Goal: Information Seeking & Learning: Learn about a topic

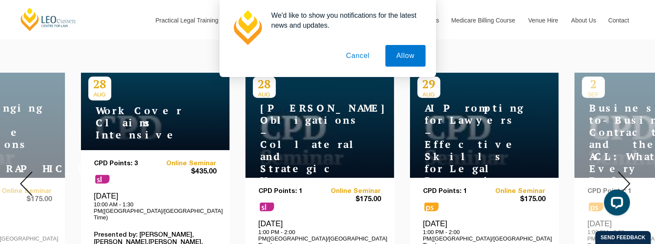
click at [350, 51] on button "Cancel" at bounding box center [357, 56] width 45 height 22
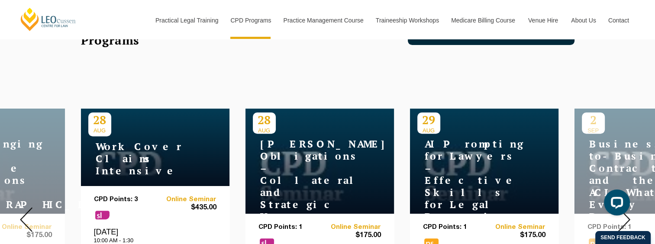
scroll to position [180, 0]
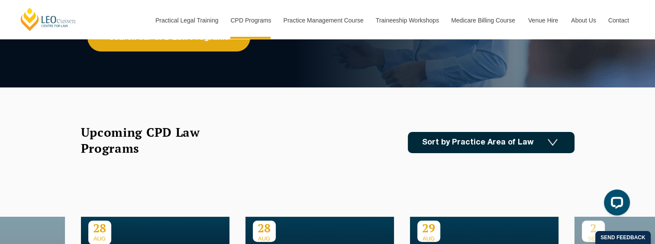
click at [554, 141] on img at bounding box center [552, 142] width 10 height 7
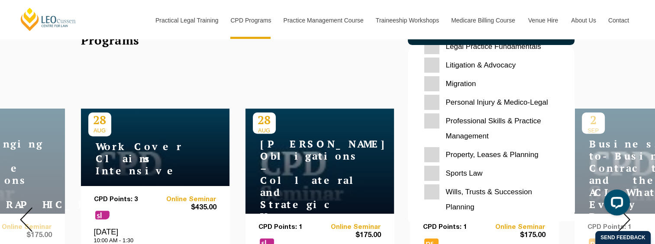
scroll to position [324, 0]
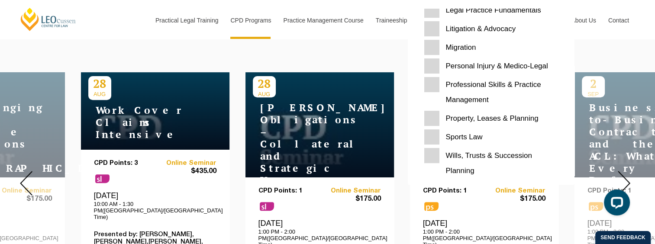
click at [512, 117] on Planning "Property, Leases & Planning" at bounding box center [491, 118] width 134 height 15
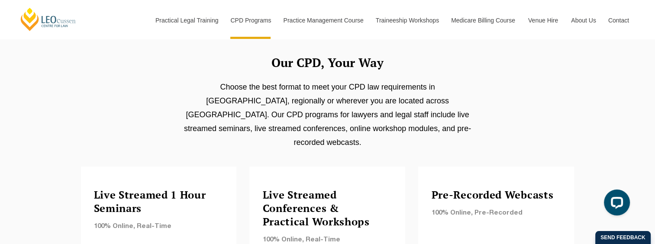
scroll to position [561, 0]
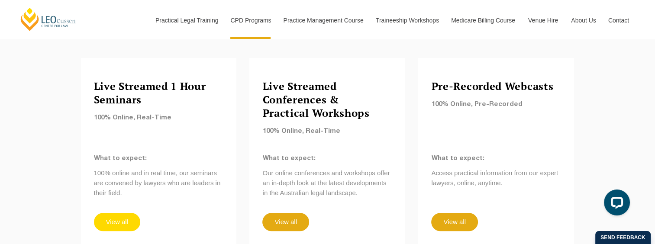
click at [118, 213] on link "View all" at bounding box center [117, 222] width 46 height 18
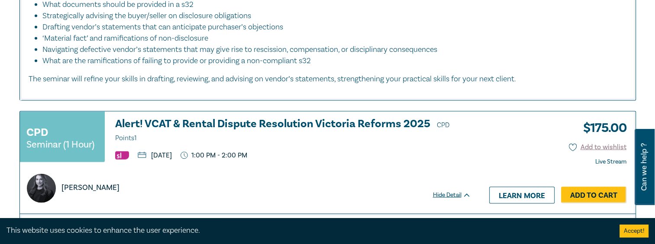
scroll to position [1766, 0]
